Goal: Information Seeking & Learning: Learn about a topic

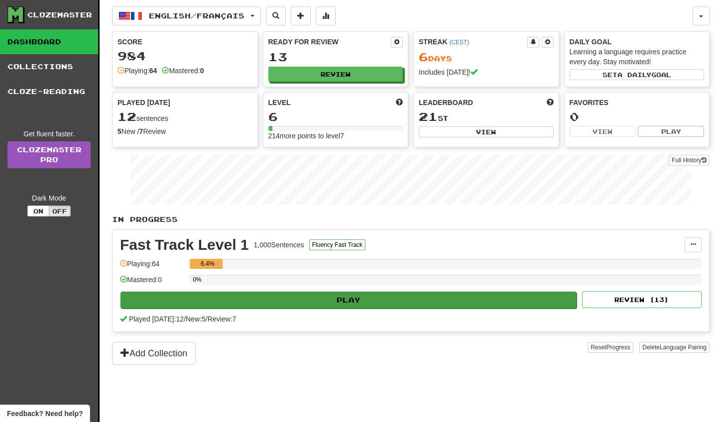
click at [348, 305] on button "Play" at bounding box center [349, 300] width 456 height 17
select select "**"
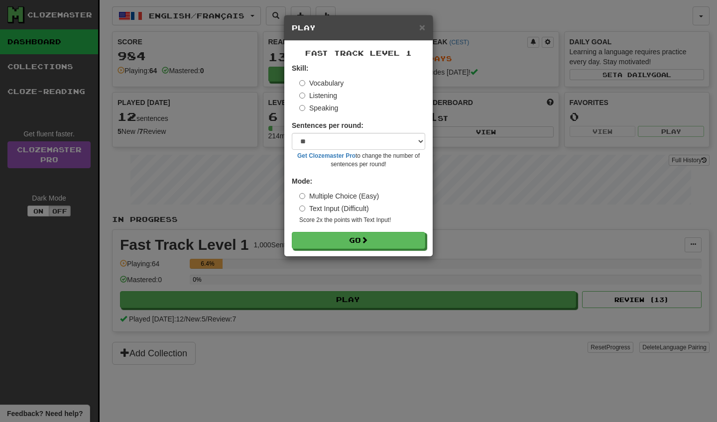
click at [357, 248] on div "Fast Track Level 1 Skill: Vocabulary Listening Speaking Sentences per round: * …" at bounding box center [358, 149] width 148 height 216
click at [335, 198] on label "Multiple Choice (Easy)" at bounding box center [339, 196] width 80 height 10
click at [344, 241] on button "Go" at bounding box center [358, 241] width 133 height 17
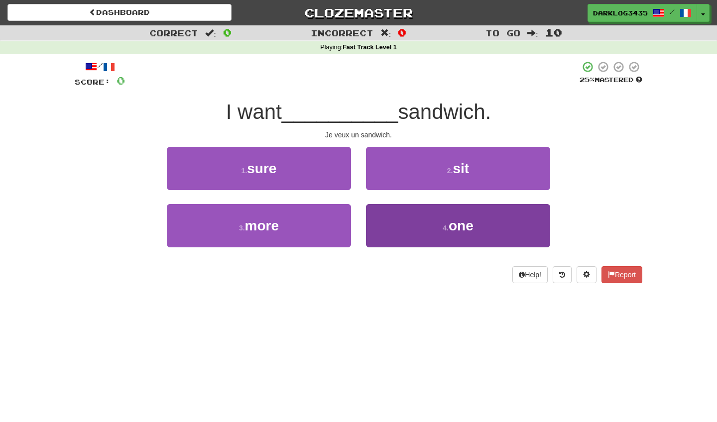
click at [453, 227] on span "one" at bounding box center [461, 225] width 25 height 15
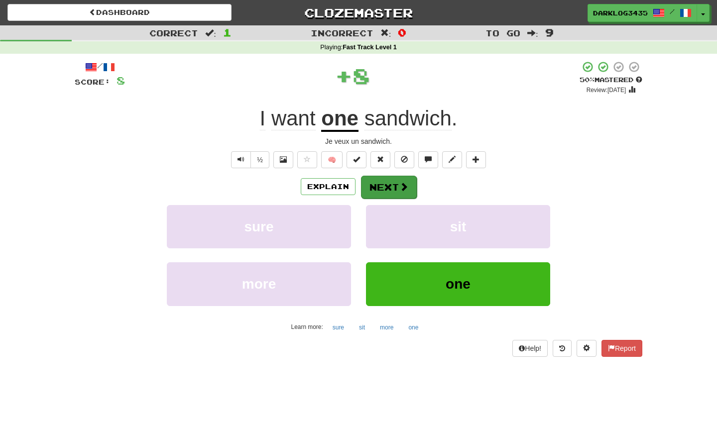
click at [397, 187] on button "Next" at bounding box center [389, 187] width 56 height 23
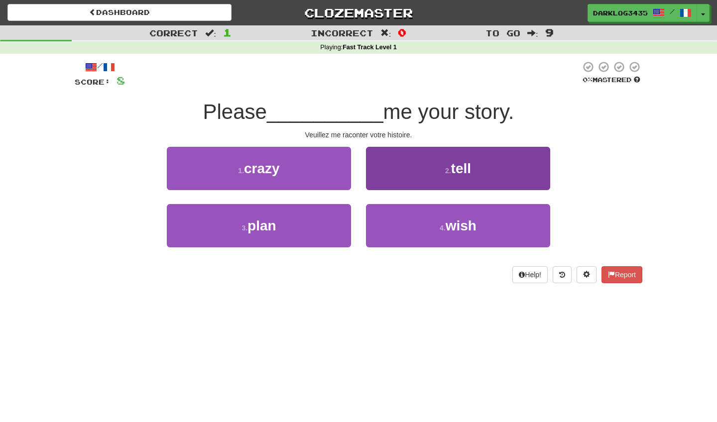
click at [426, 171] on button "2 . tell" at bounding box center [458, 168] width 184 height 43
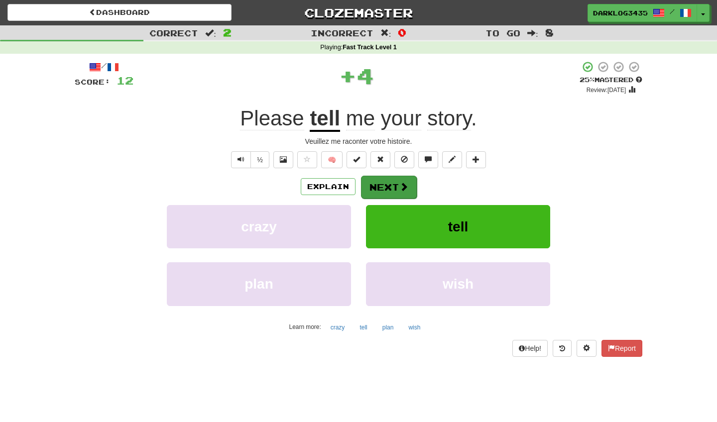
click at [397, 188] on button "Next" at bounding box center [389, 187] width 56 height 23
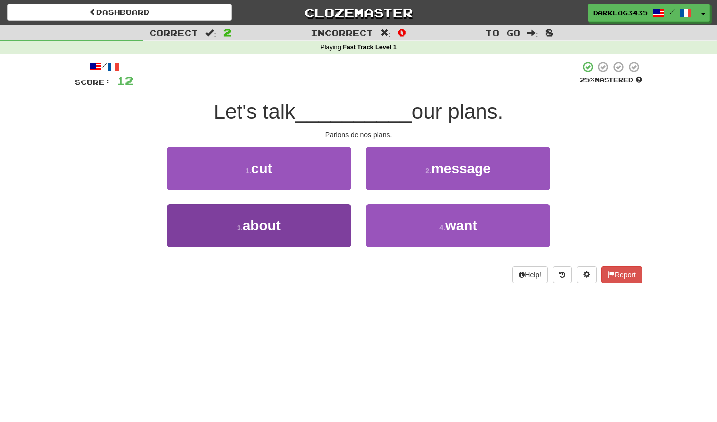
click at [309, 227] on button "3 . about" at bounding box center [259, 225] width 184 height 43
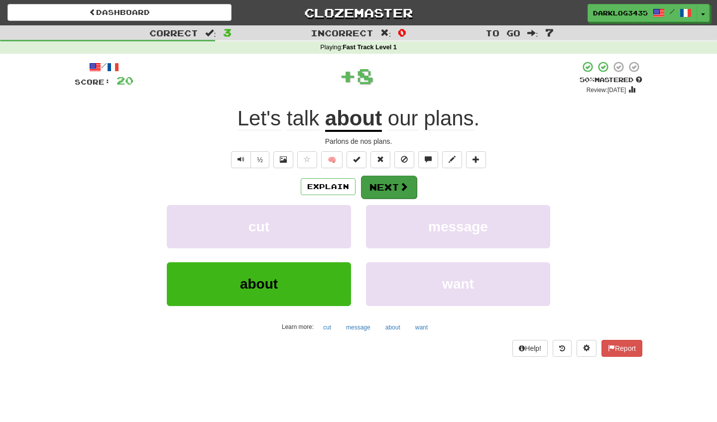
click at [400, 191] on span at bounding box center [403, 186] width 9 height 9
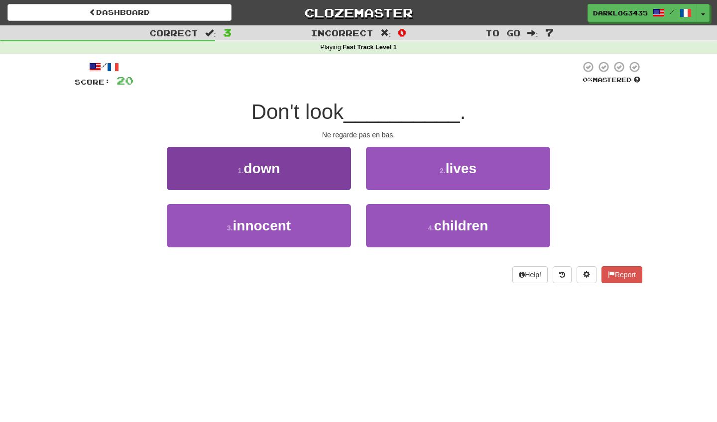
click at [319, 160] on button "1 . down" at bounding box center [259, 168] width 184 height 43
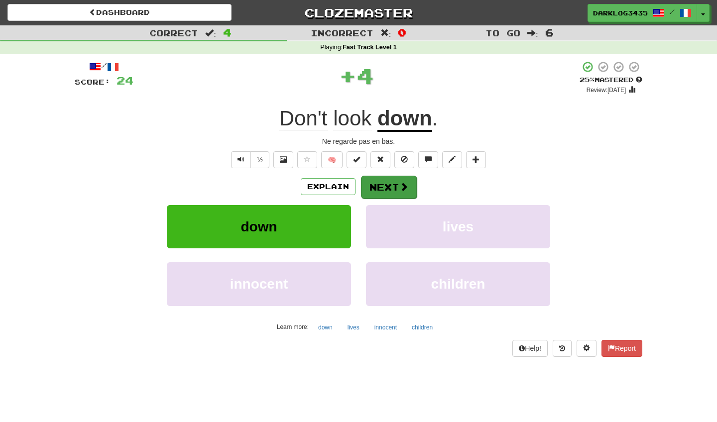
click at [396, 190] on button "Next" at bounding box center [389, 187] width 56 height 23
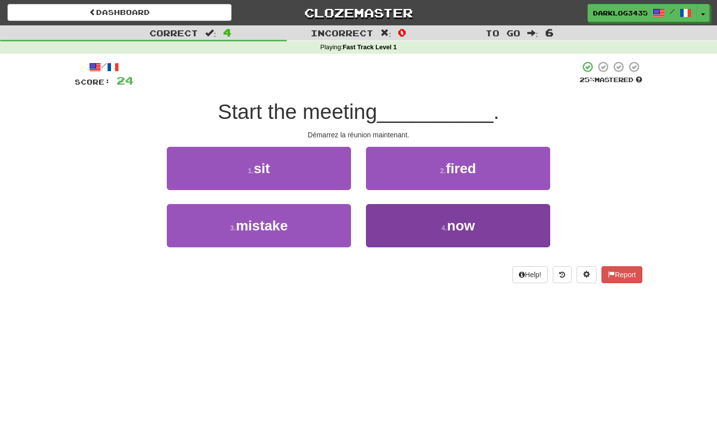
click at [402, 214] on button "4 . now" at bounding box center [458, 225] width 184 height 43
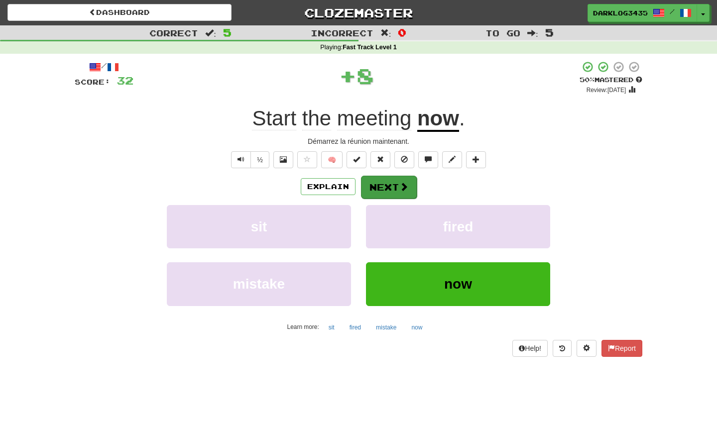
click at [389, 190] on button "Next" at bounding box center [389, 187] width 56 height 23
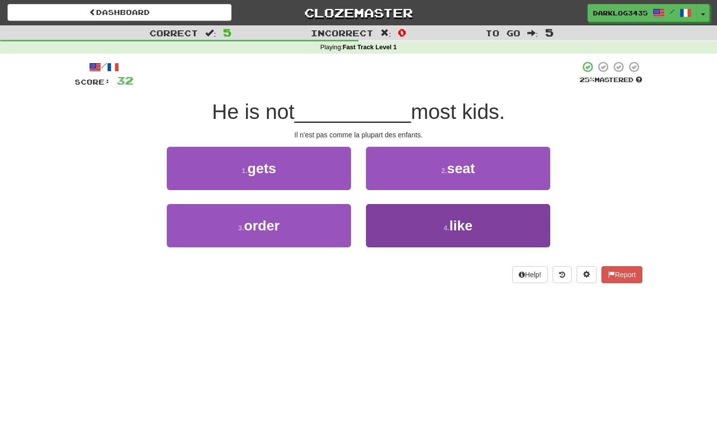
click at [422, 230] on button "4 . like" at bounding box center [458, 225] width 184 height 43
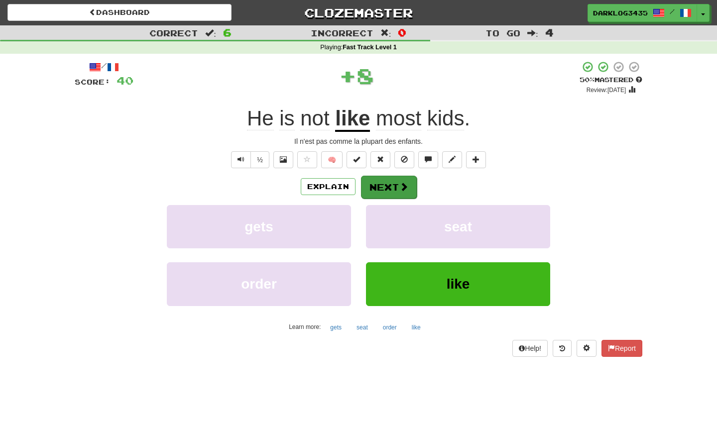
click at [403, 190] on span at bounding box center [403, 186] width 9 height 9
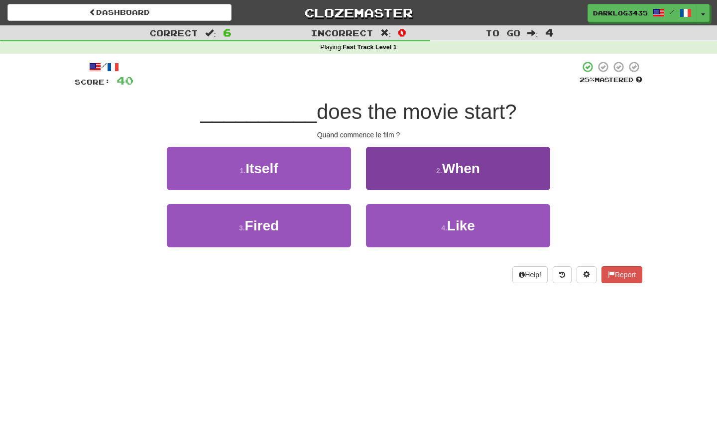
click at [406, 183] on button "2 . When" at bounding box center [458, 168] width 184 height 43
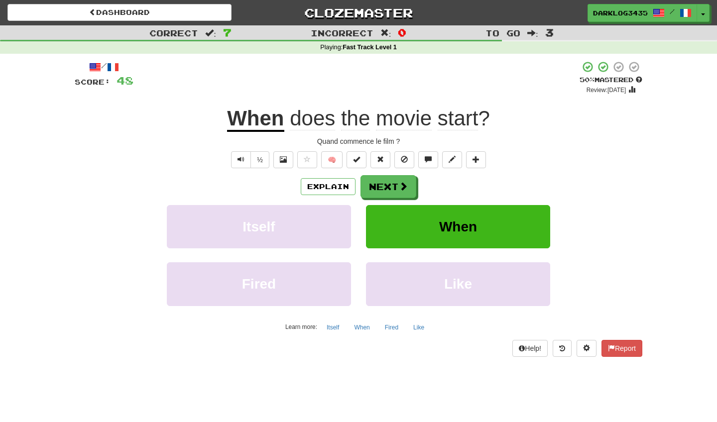
click at [406, 183] on span at bounding box center [403, 186] width 9 height 9
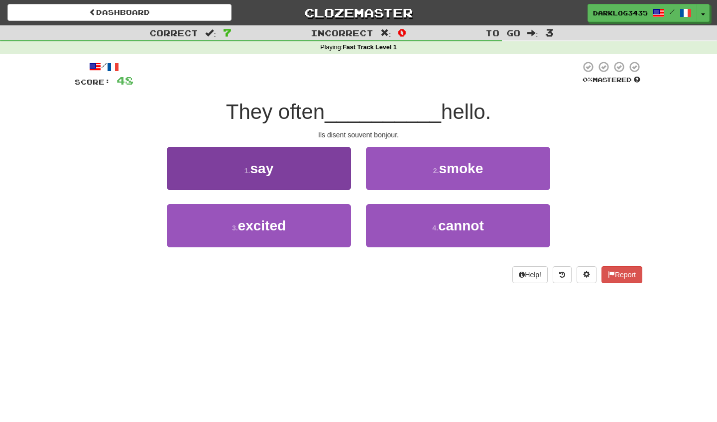
click at [318, 158] on button "1 . say" at bounding box center [259, 168] width 184 height 43
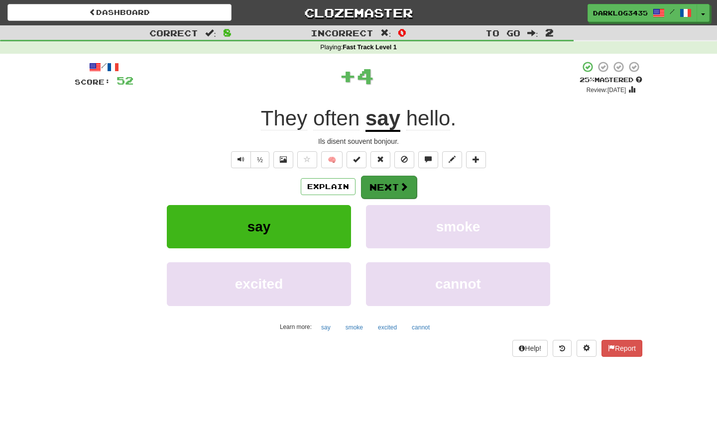
click at [389, 184] on button "Next" at bounding box center [389, 187] width 56 height 23
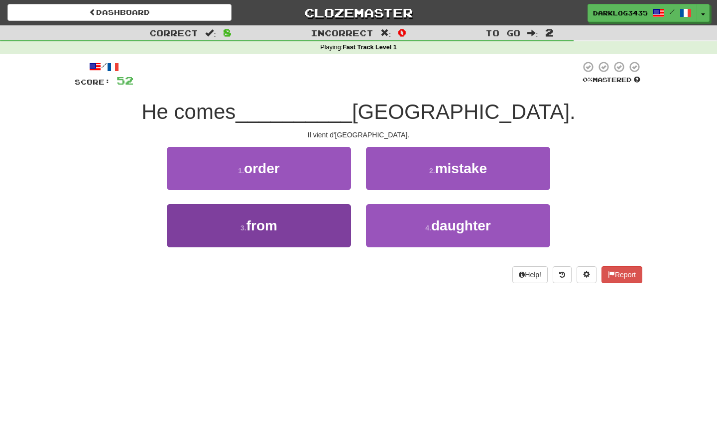
click at [331, 227] on button "3 . from" at bounding box center [259, 225] width 184 height 43
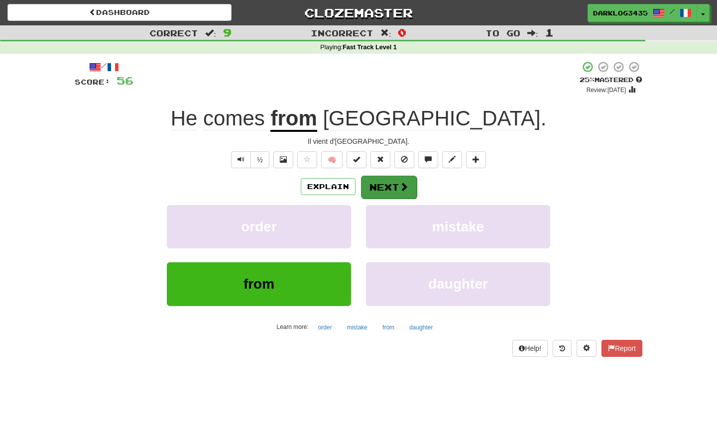
click at [376, 186] on button "Next" at bounding box center [389, 187] width 56 height 23
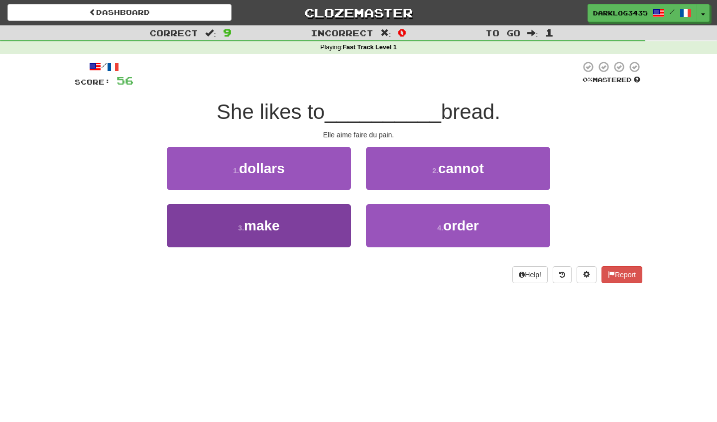
click at [303, 213] on button "3 . make" at bounding box center [259, 225] width 184 height 43
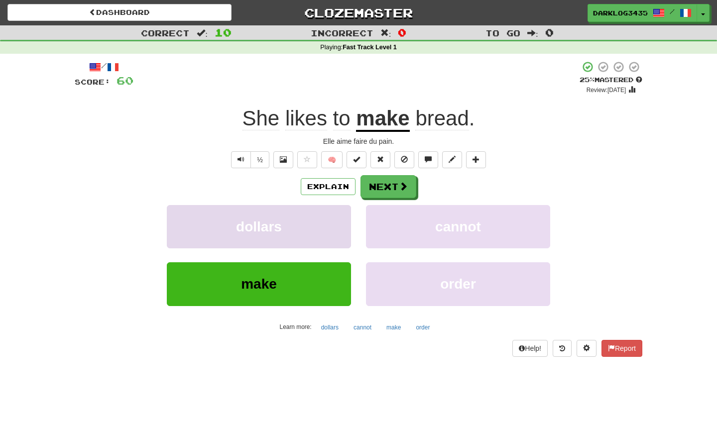
click at [303, 212] on button "dollars" at bounding box center [259, 226] width 184 height 43
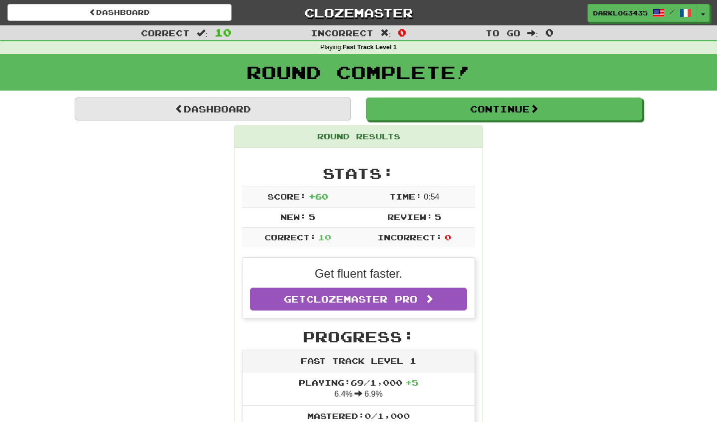
click at [289, 111] on link "Dashboard" at bounding box center [213, 109] width 276 height 23
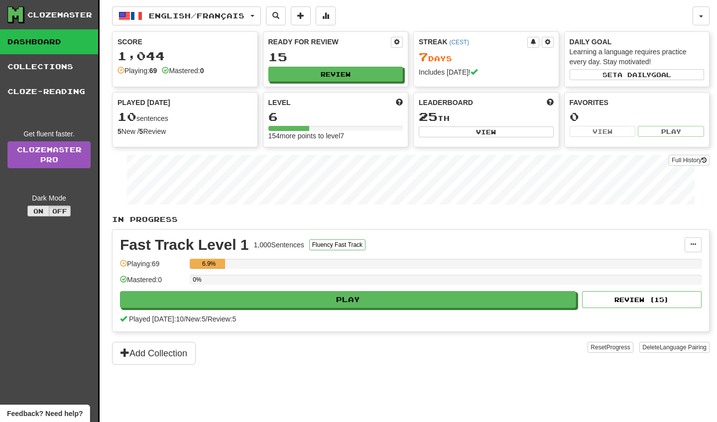
click at [43, 214] on button "On" at bounding box center [38, 211] width 22 height 11
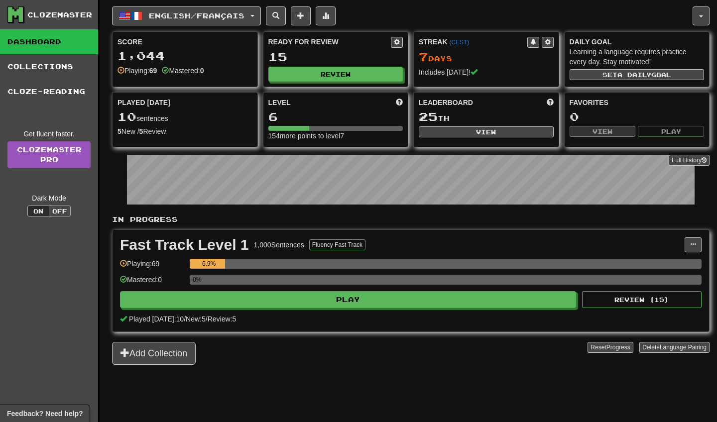
click at [58, 213] on button "Off" at bounding box center [60, 211] width 22 height 11
